Goal: Task Accomplishment & Management: Manage account settings

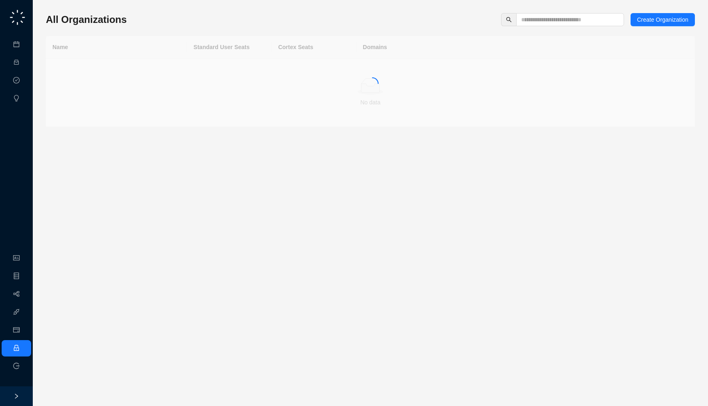
click at [561, 27] on div "All Organizations Create Organization Name Standard User Seats Cortex Seats Dom…" at bounding box center [370, 70] width 649 height 114
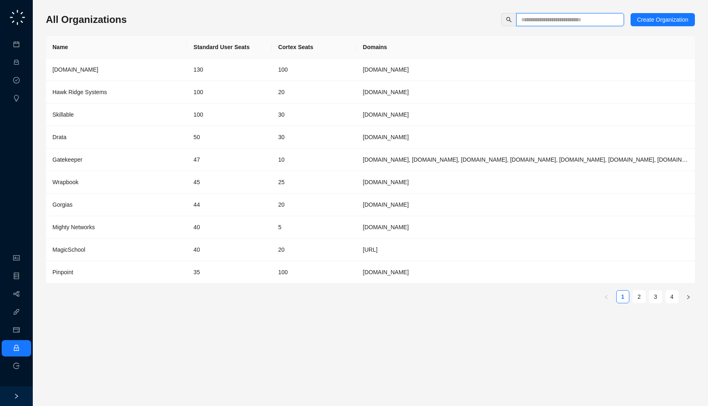
click at [550, 20] on input "text" at bounding box center [566, 19] width 91 height 9
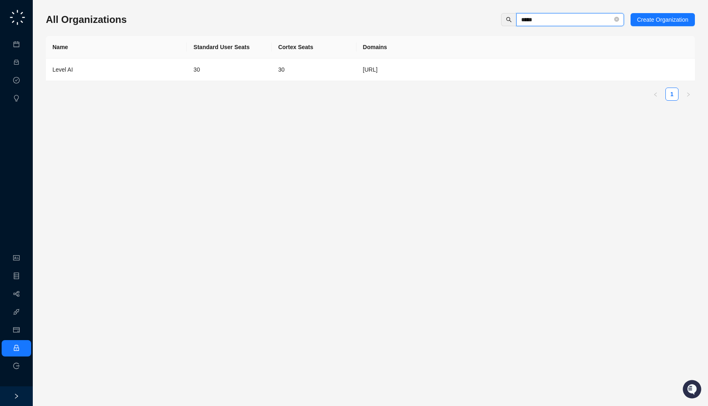
type input "*****"
click at [221, 82] on div "Name Standard User Seats Cortex Seats Domains Level AI 30 30 thelevel.ai 1" at bounding box center [370, 68] width 649 height 65
click at [221, 79] on td "30" at bounding box center [229, 70] width 85 height 23
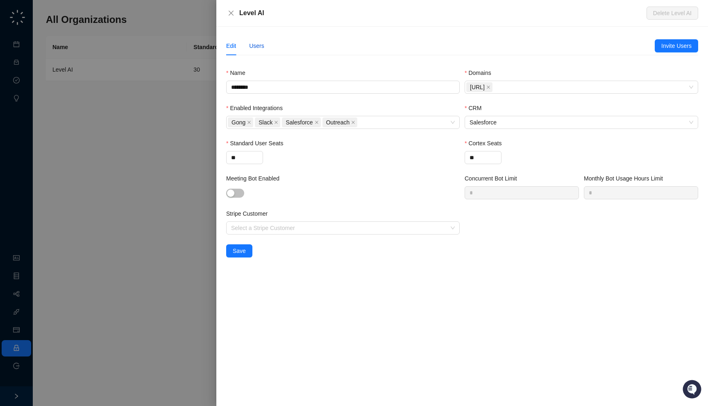
click at [259, 43] on div "Users" at bounding box center [256, 45] width 15 height 9
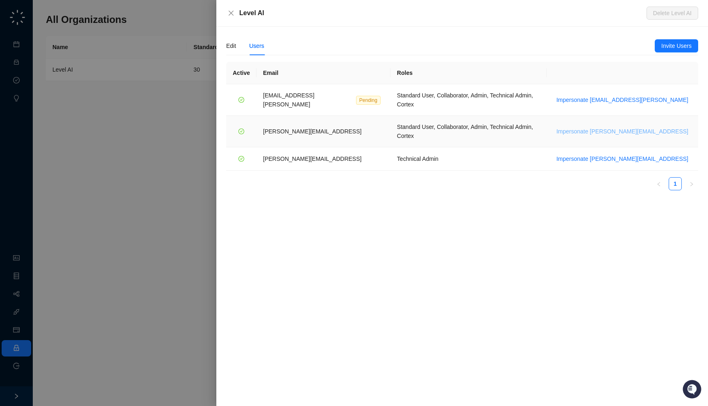
click at [636, 127] on span "Impersonate [PERSON_NAME][EMAIL_ADDRESS]" at bounding box center [622, 131] width 132 height 9
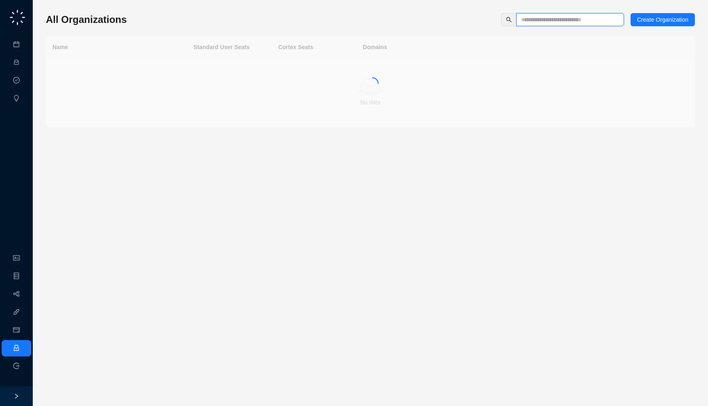
click at [563, 18] on input "text" at bounding box center [566, 19] width 91 height 9
type input "*****"
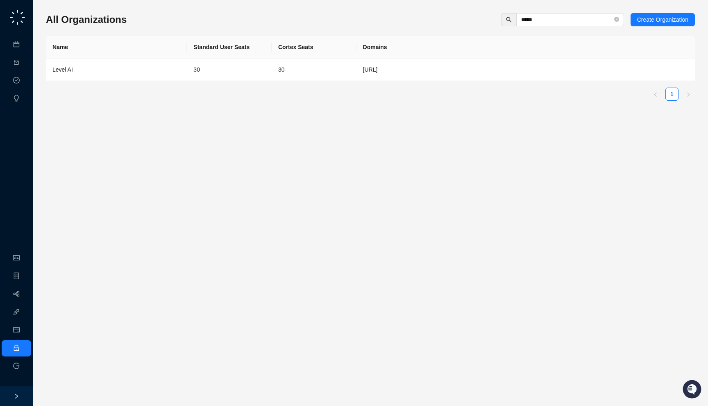
click at [383, 55] on th "Domains" at bounding box center [525, 47] width 338 height 23
click at [383, 66] on td "[URL]" at bounding box center [525, 70] width 338 height 23
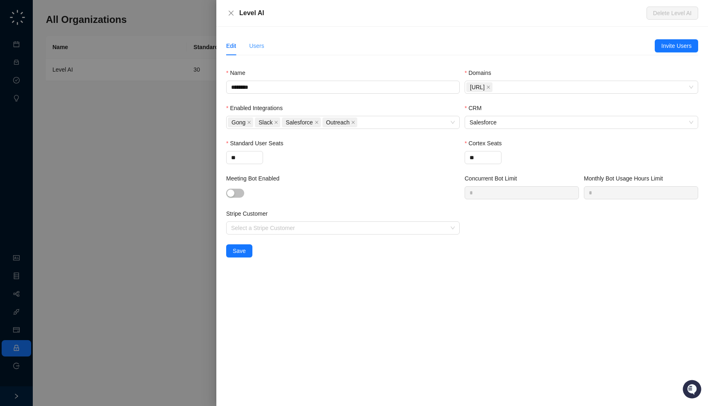
click at [257, 51] on div "Users" at bounding box center [256, 45] width 15 height 19
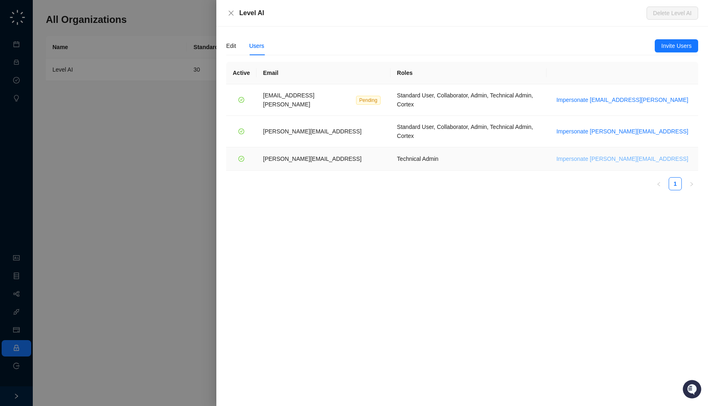
click at [631, 154] on span "Impersonate [PERSON_NAME][EMAIL_ADDRESS]" at bounding box center [622, 158] width 132 height 9
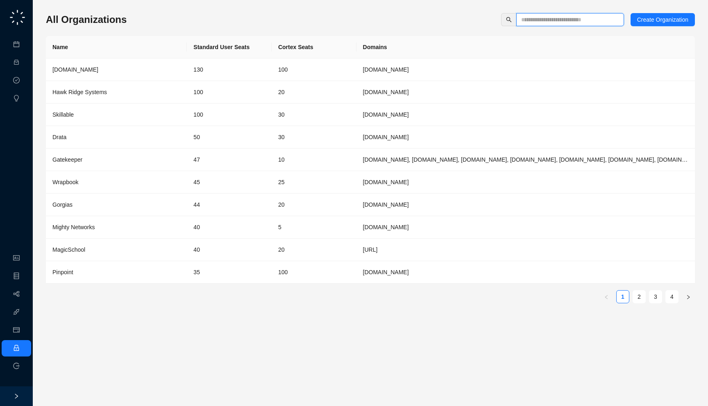
click at [555, 21] on input "text" at bounding box center [566, 19] width 91 height 9
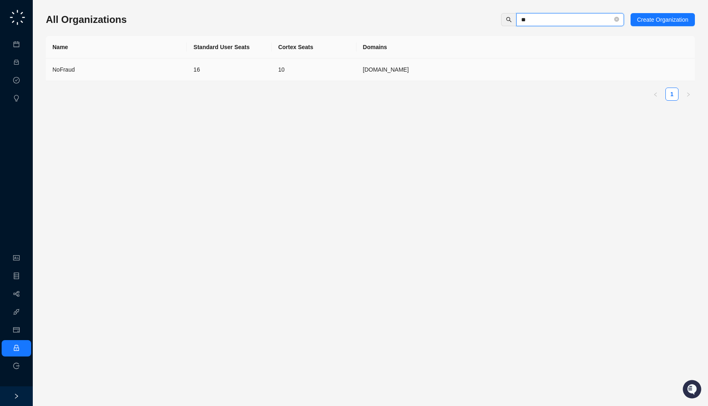
type input "**"
click at [245, 70] on td "16" at bounding box center [229, 70] width 85 height 23
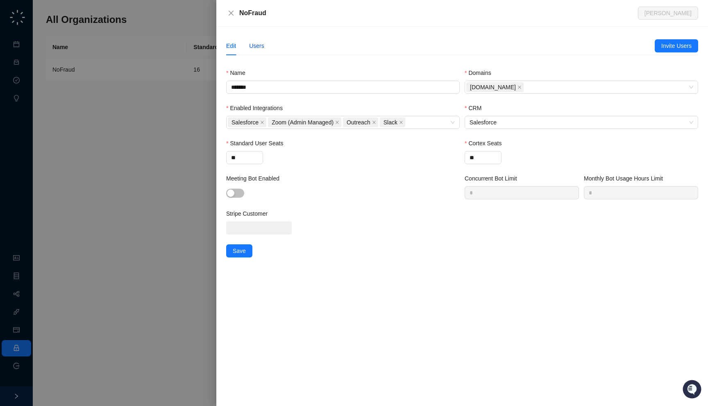
click at [259, 44] on div "Users" at bounding box center [256, 45] width 15 height 9
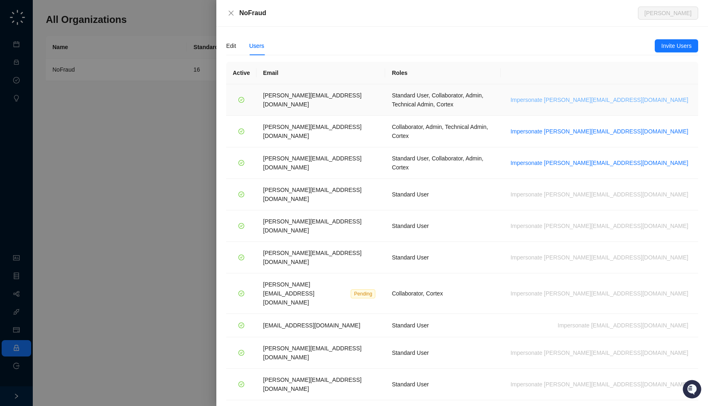
click at [612, 96] on span "Impersonate h.cline@nofraud.com" at bounding box center [599, 99] width 178 height 9
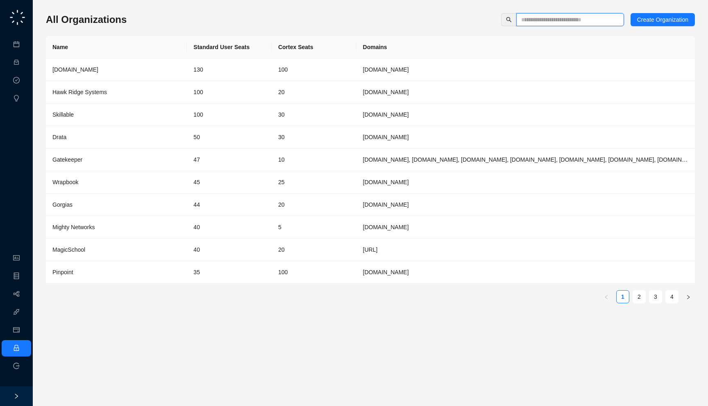
click at [545, 20] on input "text" at bounding box center [566, 19] width 91 height 9
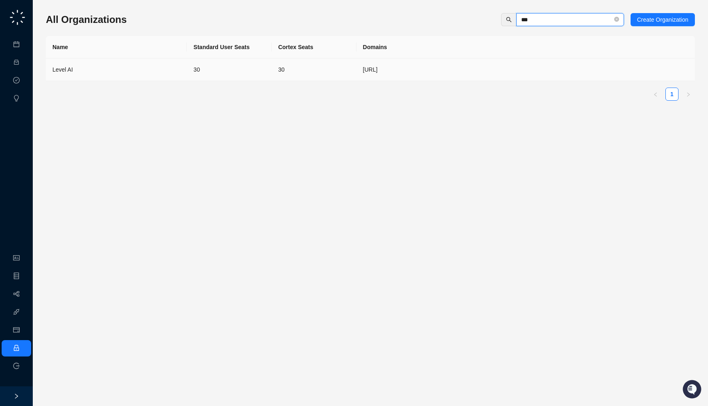
type input "***"
click at [279, 64] on td "30" at bounding box center [314, 70] width 85 height 23
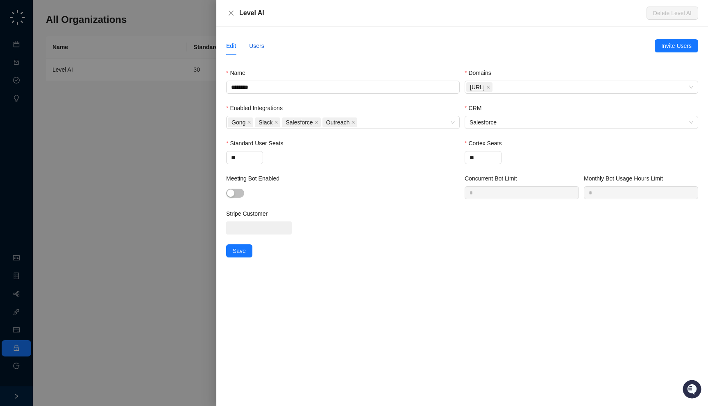
click at [250, 42] on div "Users" at bounding box center [256, 45] width 15 height 9
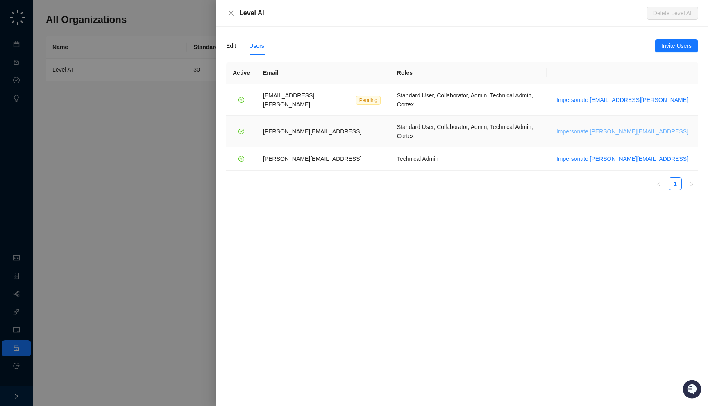
click at [633, 127] on span "Impersonate [PERSON_NAME][EMAIL_ADDRESS]" at bounding box center [622, 131] width 132 height 9
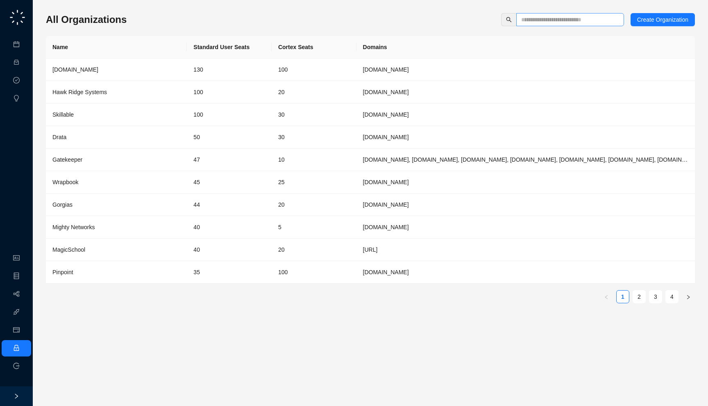
click at [560, 13] on span at bounding box center [570, 19] width 108 height 13
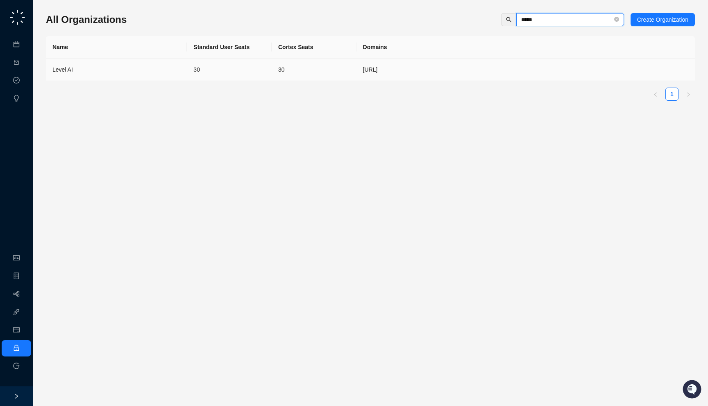
type input "*****"
click at [132, 71] on div "Level AI" at bounding box center [116, 69] width 128 height 9
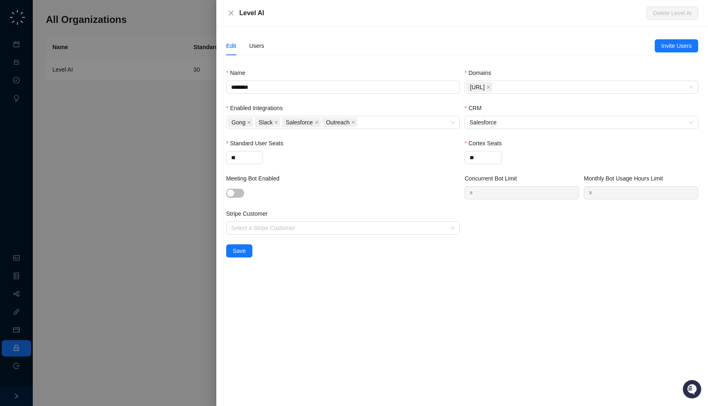
click at [254, 235] on div "Stripe Customer Select a Stripe Customer" at bounding box center [343, 226] width 238 height 35
click at [255, 230] on input "Stripe Customer" at bounding box center [340, 228] width 219 height 12
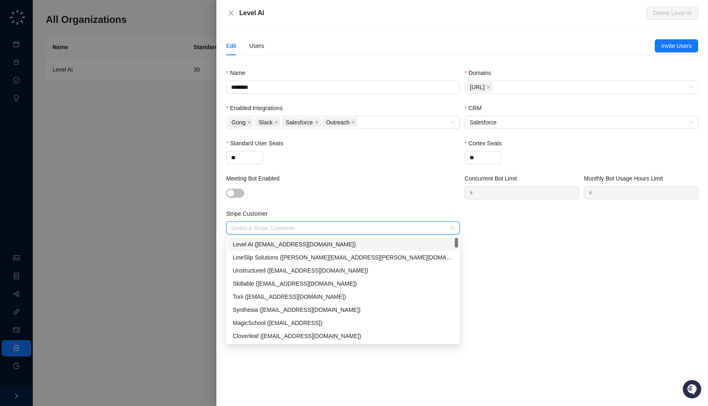
type input "*"
click at [266, 242] on div "Level AI (levelai@ap.ramp.com)" at bounding box center [343, 244] width 220 height 9
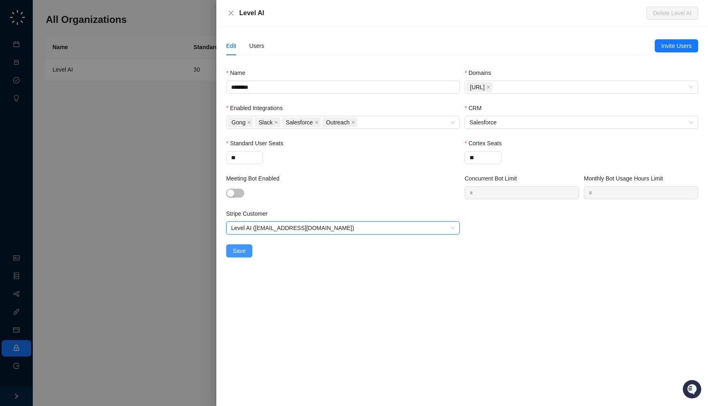
click at [240, 254] on span "Save" at bounding box center [239, 251] width 13 height 9
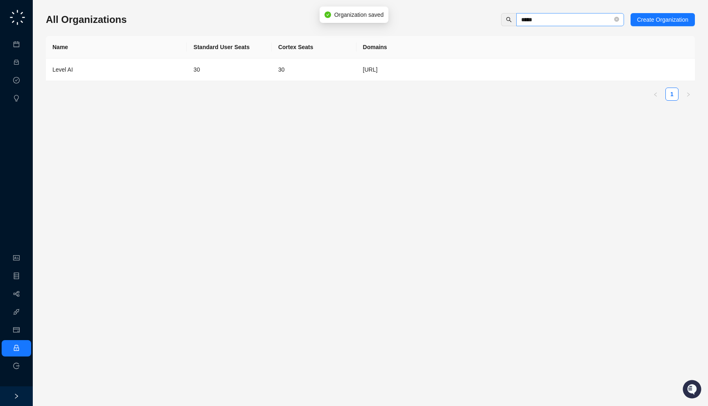
click at [611, 20] on span "*****" at bounding box center [570, 19] width 108 height 13
click at [614, 20] on icon "close-circle" at bounding box center [616, 19] width 5 height 5
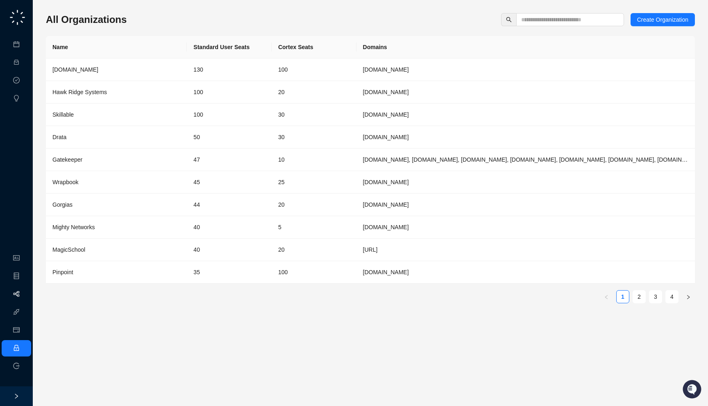
click at [24, 297] on link "Workflows" at bounding box center [37, 294] width 26 height 7
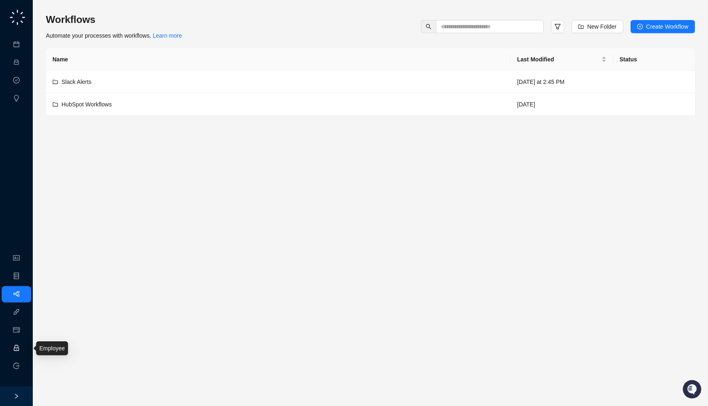
click at [24, 346] on link "Employee" at bounding box center [36, 348] width 25 height 7
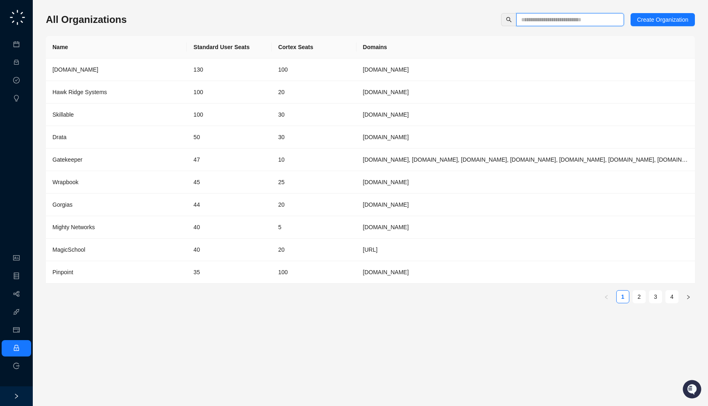
click at [535, 16] on input "text" at bounding box center [566, 19] width 91 height 9
type input "*"
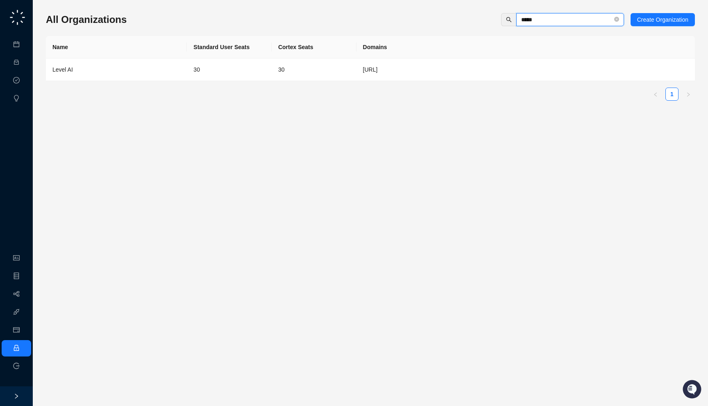
type input "*****"
click at [228, 61] on td "30" at bounding box center [229, 70] width 85 height 23
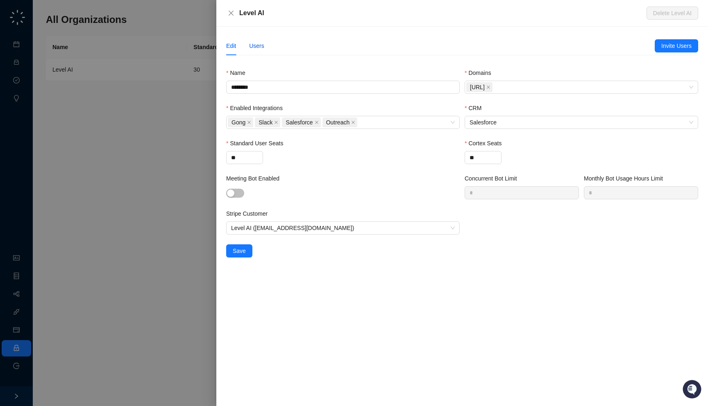
click at [261, 42] on div "Users" at bounding box center [256, 45] width 15 height 9
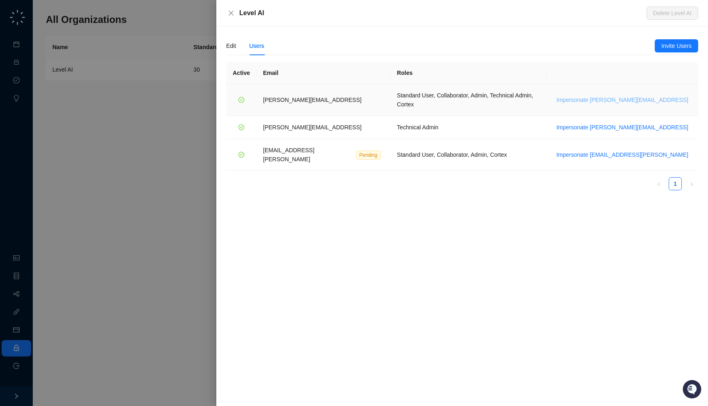
click at [637, 96] on span "Impersonate shubham.kumar@thelevel.ai" at bounding box center [622, 99] width 132 height 9
